Goal: Information Seeking & Learning: Learn about a topic

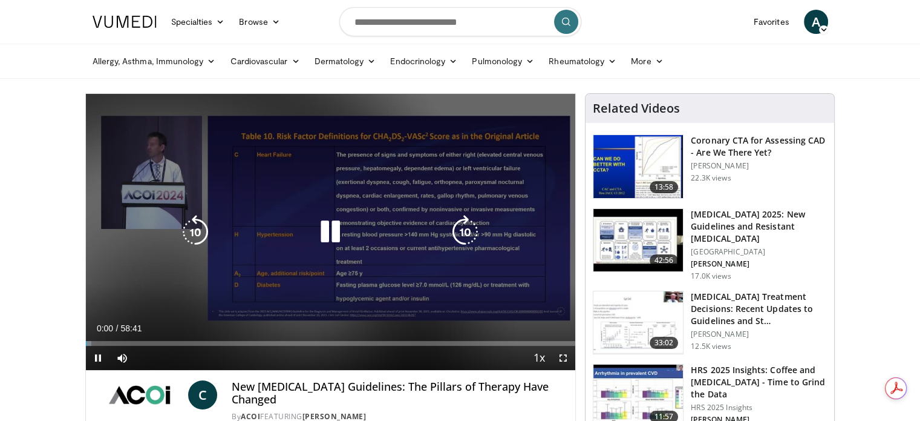
click at [324, 229] on icon "Video Player" at bounding box center [330, 232] width 34 height 34
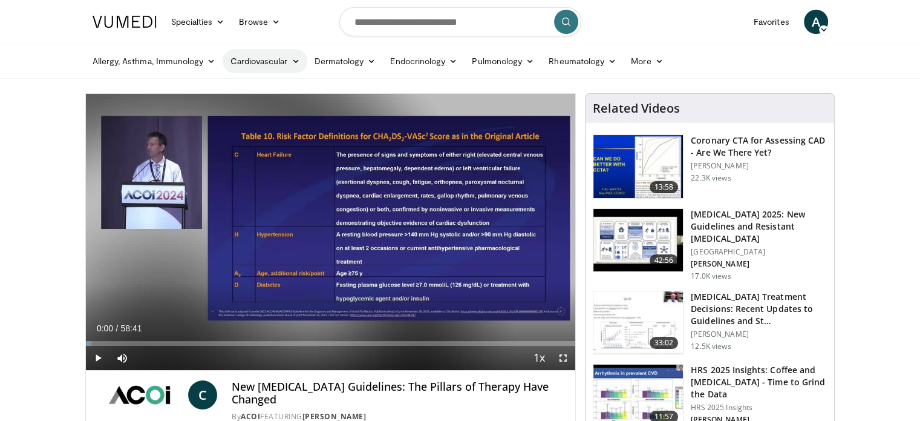
click at [295, 62] on icon at bounding box center [295, 61] width 8 height 8
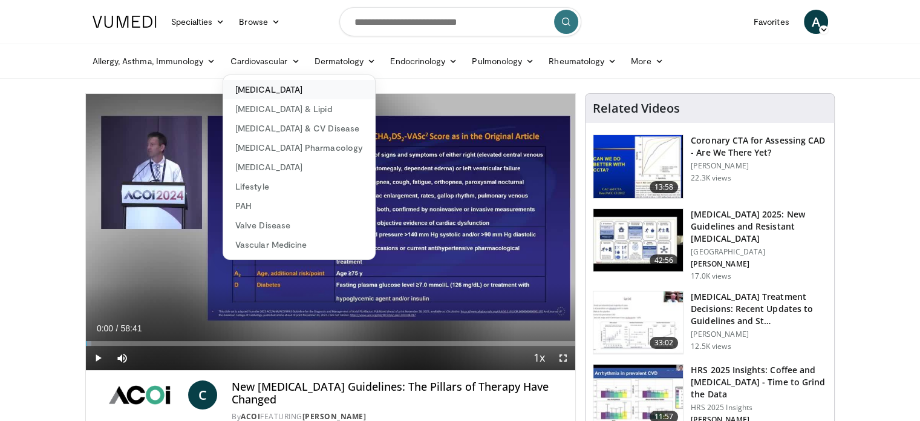
click at [281, 96] on link "[MEDICAL_DATA]" at bounding box center [299, 89] width 152 height 19
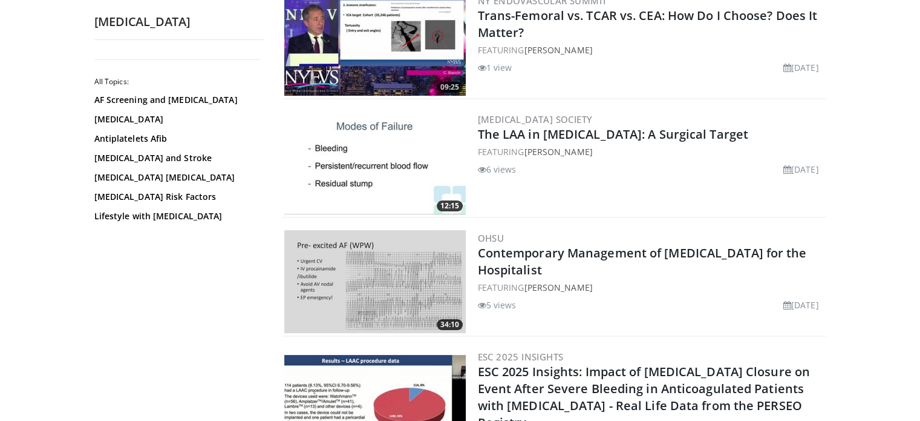
scroll to position [160, 0]
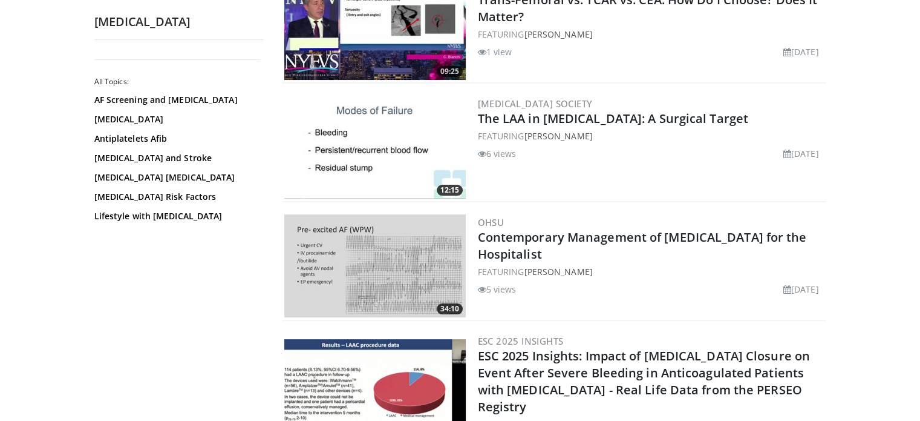
click at [390, 273] on img at bounding box center [375, 265] width 182 height 103
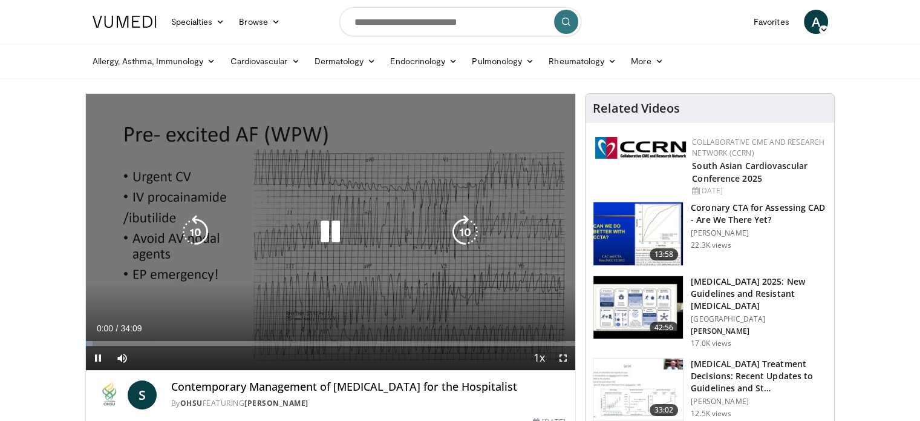
click at [336, 232] on icon "Video Player" at bounding box center [330, 232] width 34 height 34
